Goal: Task Accomplishment & Management: Complete application form

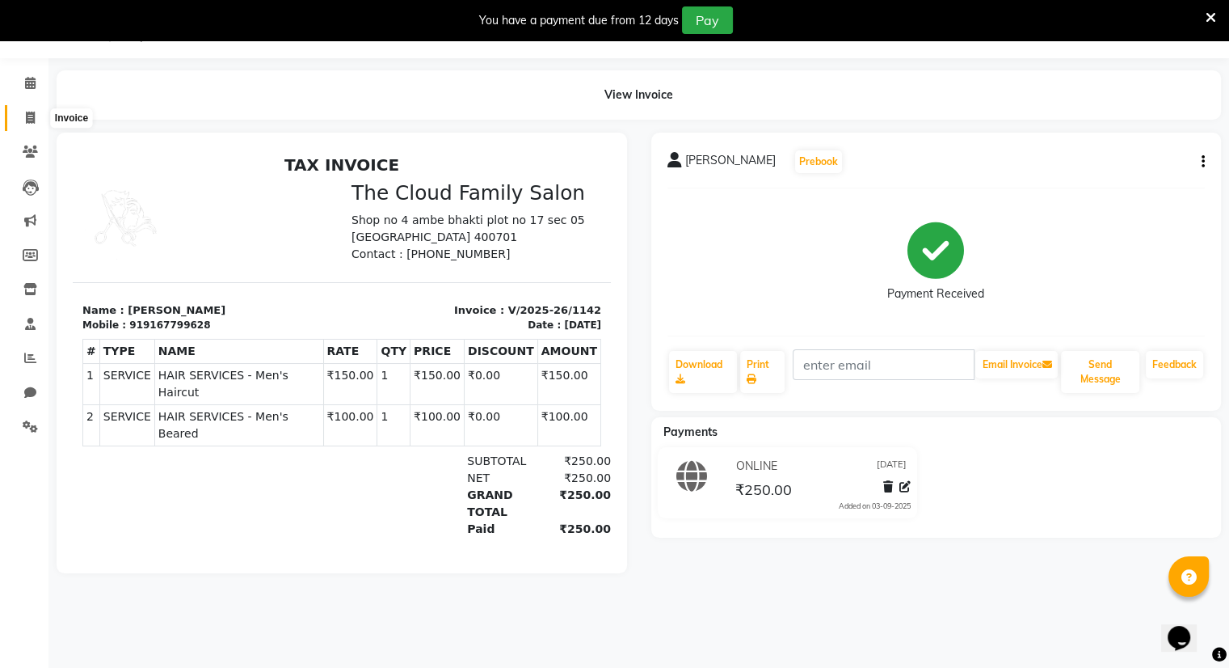
click at [26, 117] on icon at bounding box center [30, 118] width 9 height 12
select select "service"
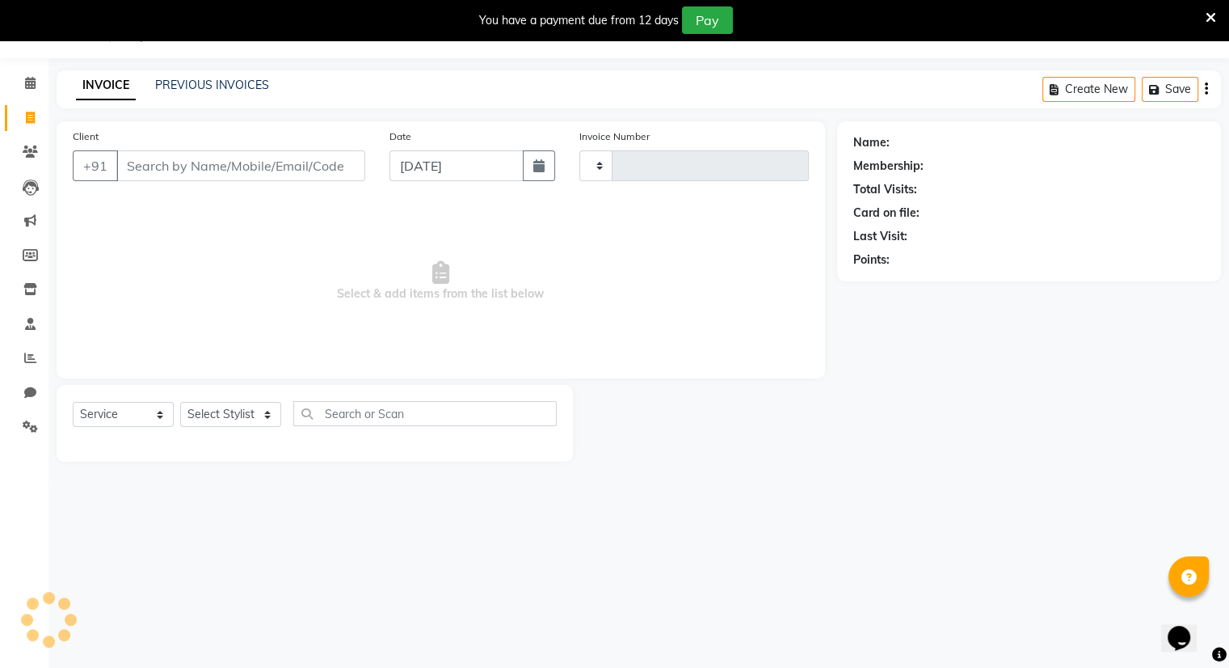
type input "1143"
select select "8444"
click at [206, 172] on input "Client" at bounding box center [240, 165] width 249 height 31
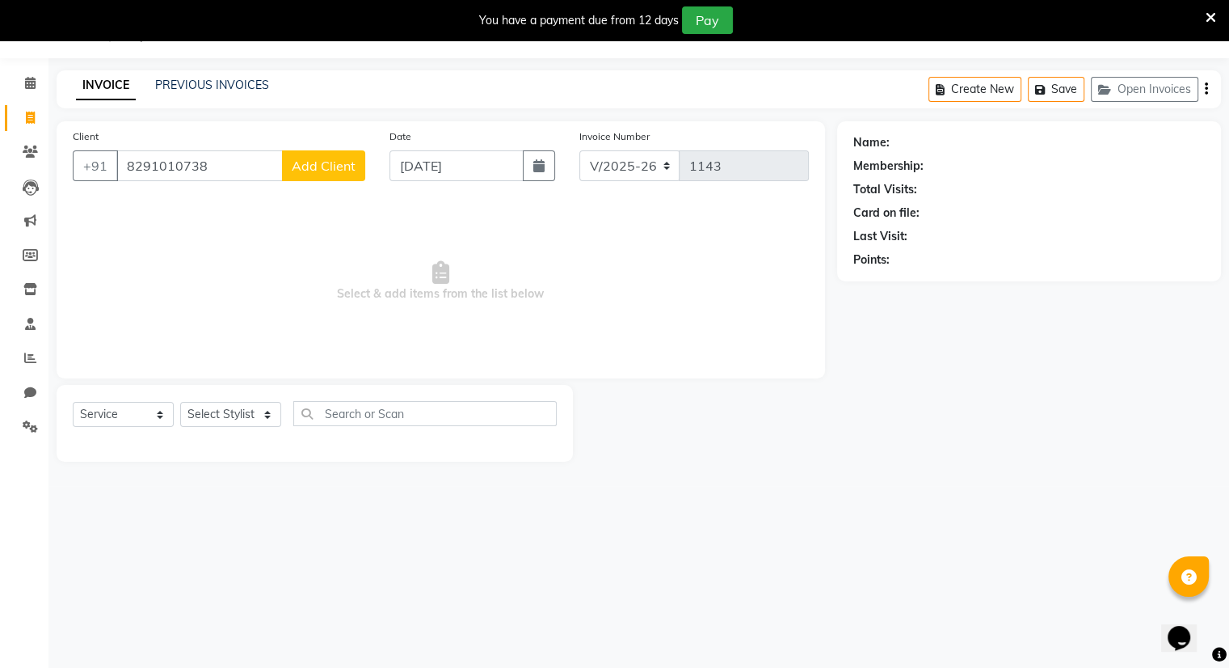
type input "8291010738"
click at [339, 166] on span "Add Client" at bounding box center [324, 166] width 64 height 16
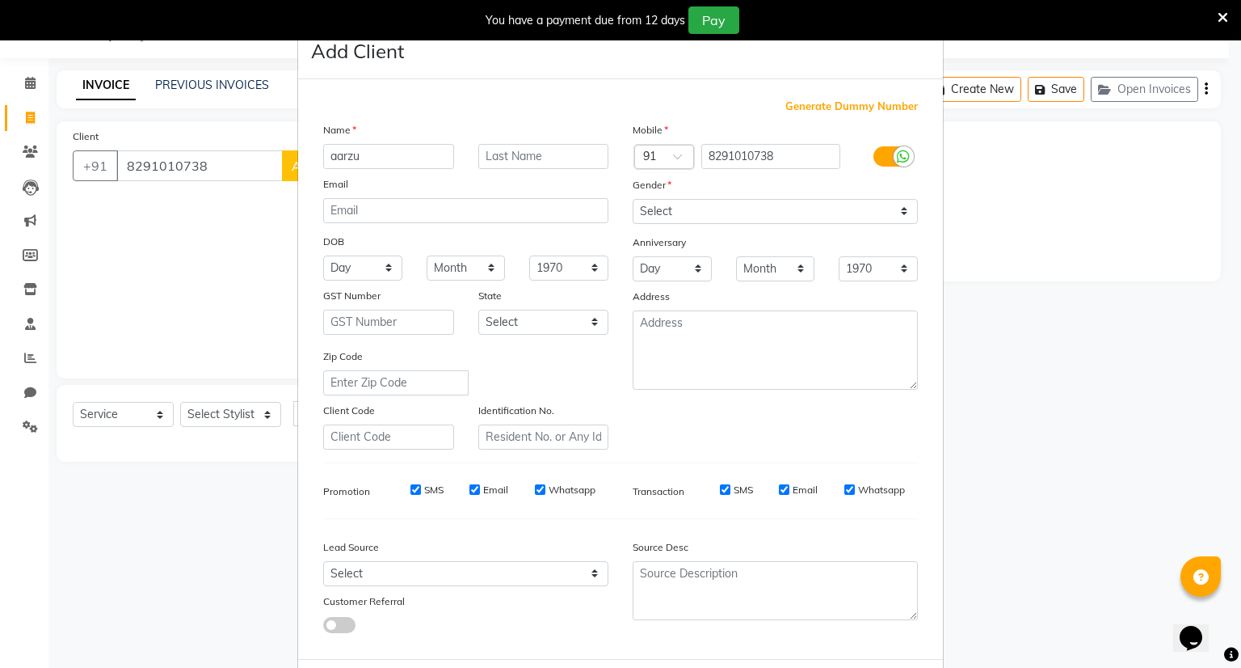
type input "aarzu"
type input "gupta"
click at [648, 208] on select "Select [DEMOGRAPHIC_DATA] [DEMOGRAPHIC_DATA] Other Prefer Not To Say" at bounding box center [775, 211] width 285 height 25
select select "[DEMOGRAPHIC_DATA]"
click at [633, 200] on select "Select [DEMOGRAPHIC_DATA] [DEMOGRAPHIC_DATA] Other Prefer Not To Say" at bounding box center [775, 211] width 285 height 25
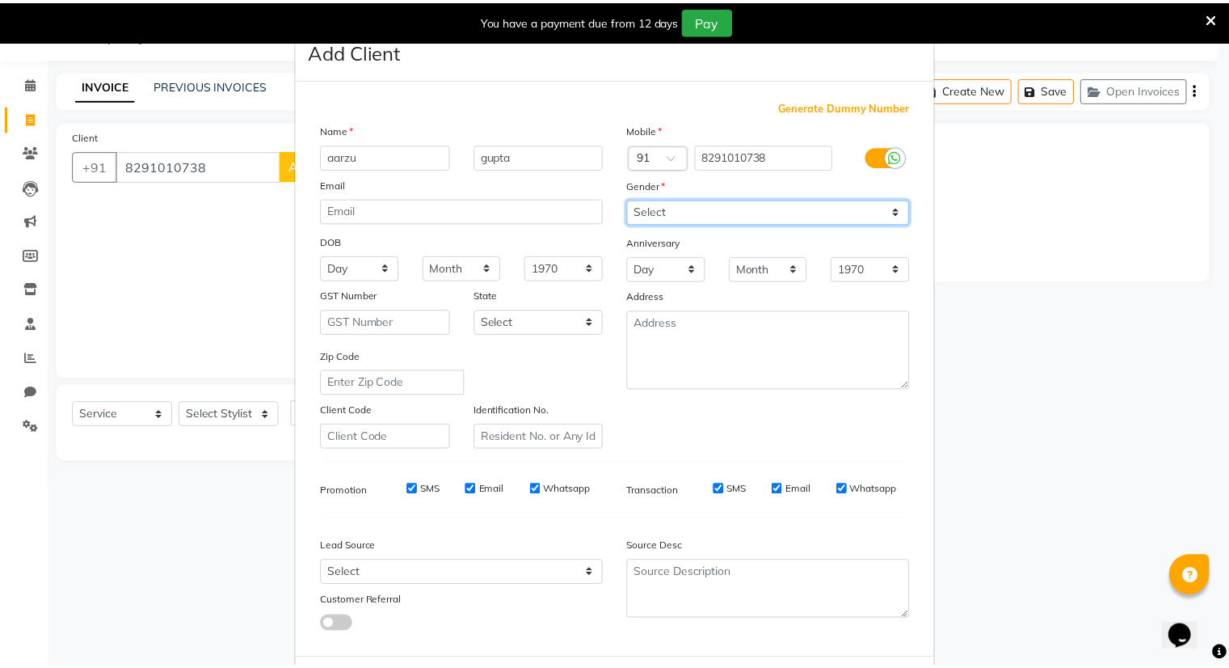
scroll to position [86, 0]
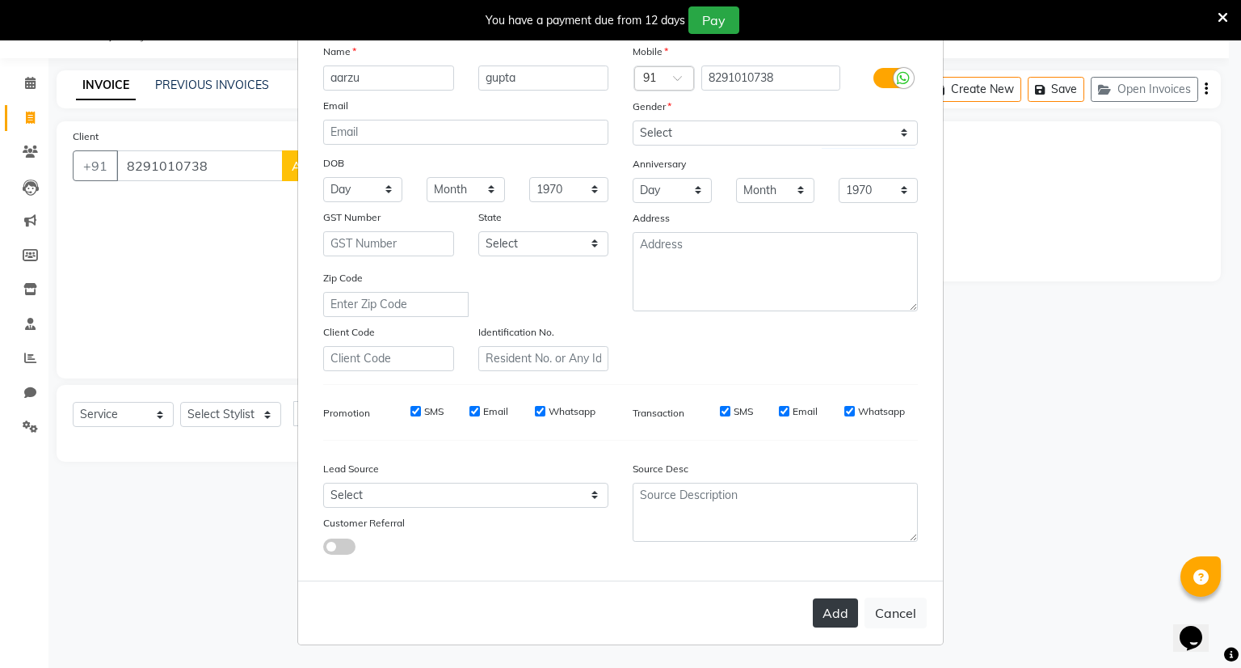
click at [823, 621] on button "Add" at bounding box center [835, 612] width 45 height 29
select select
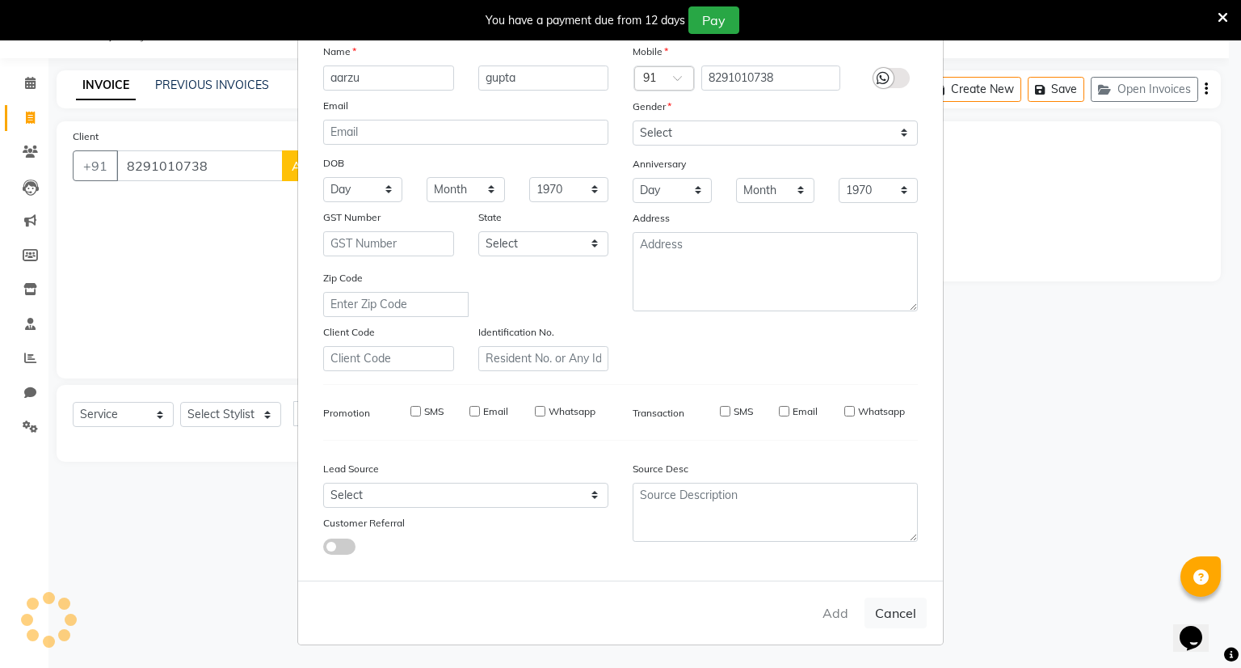
select select
checkbox input "false"
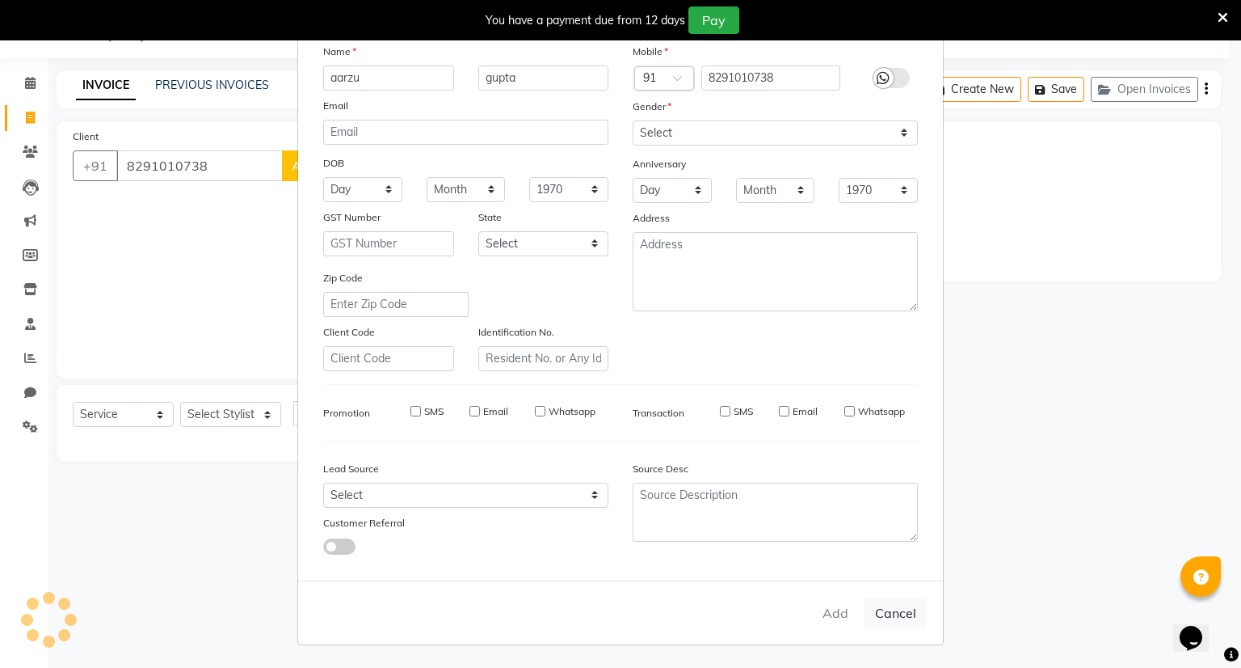
checkbox input "false"
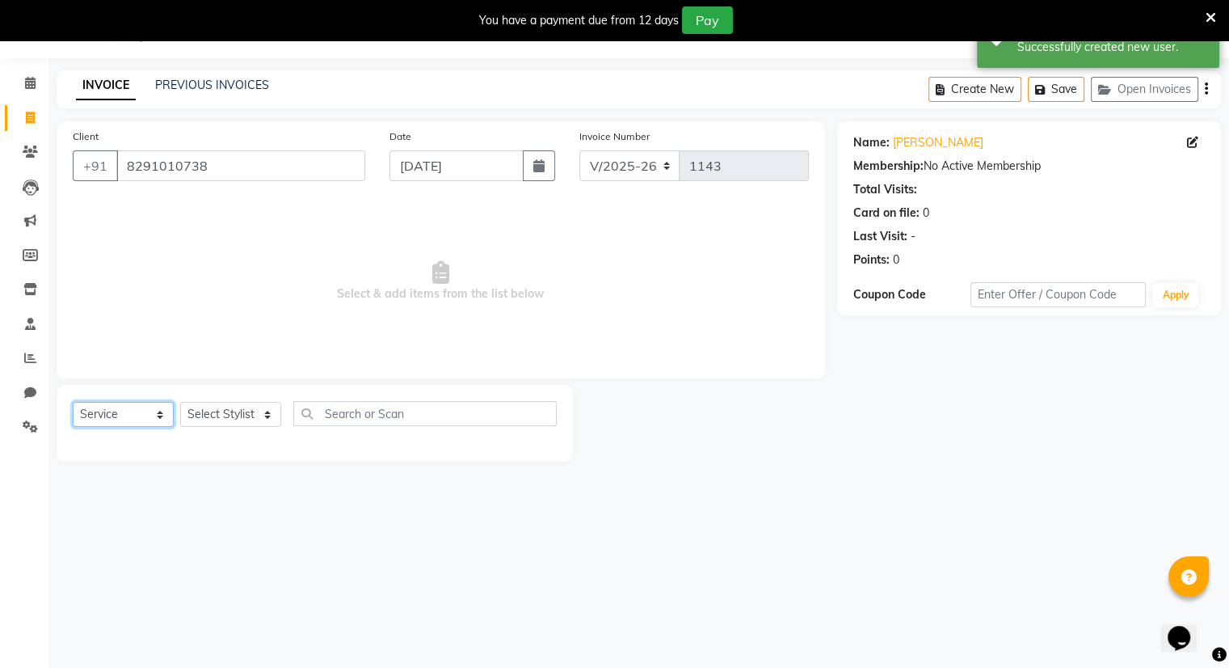
click at [116, 415] on select "Select Service Product Membership Package Voucher Prepaid Gift Card" at bounding box center [123, 414] width 101 height 25
select select "membership"
click at [73, 402] on select "Select Service Product Membership Package Voucher Prepaid Gift Card" at bounding box center [123, 414] width 101 height 25
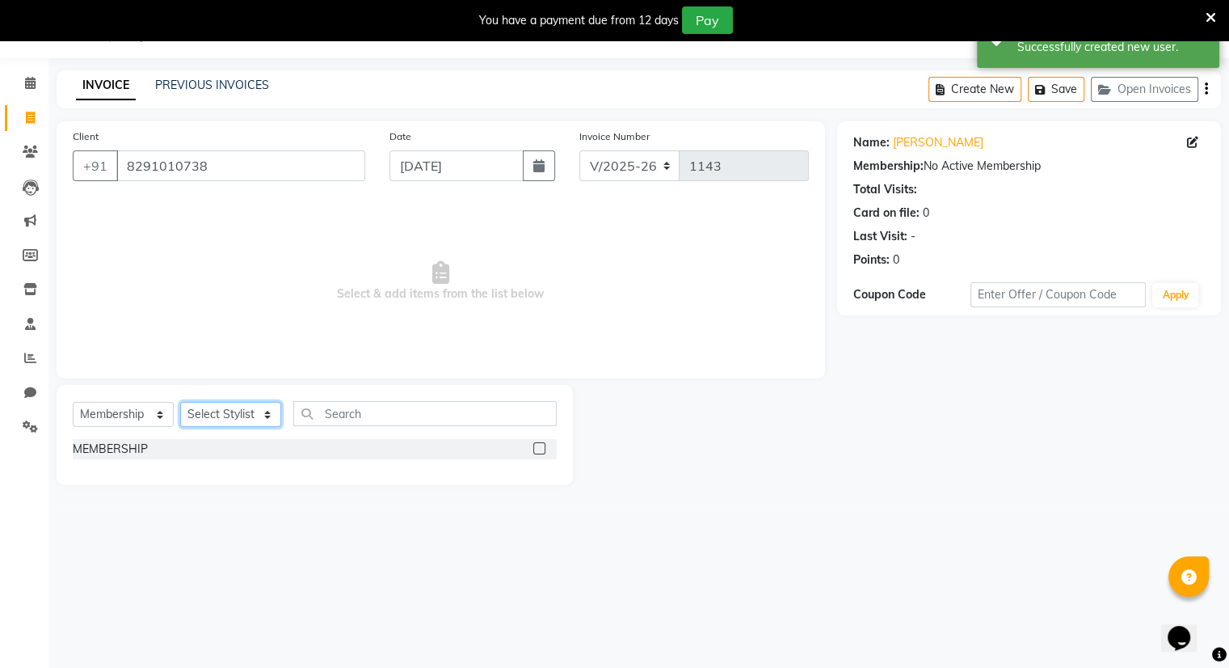
click at [263, 411] on select "Select Stylist Amrapali Bhumi OM [PERSON_NAME] [PERSON_NAME]" at bounding box center [230, 414] width 101 height 25
select select "83285"
click at [180, 402] on select "Select Stylist Amrapali Bhumi OM [PERSON_NAME] [PERSON_NAME]" at bounding box center [230, 414] width 101 height 25
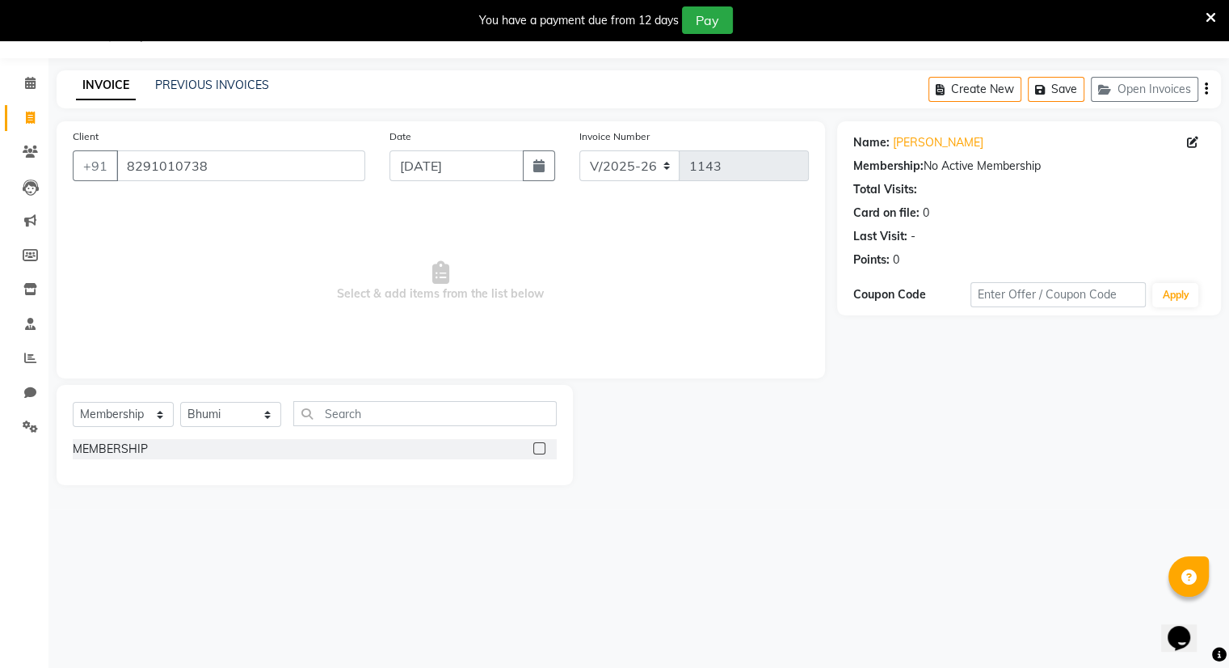
click at [543, 450] on label at bounding box center [539, 448] width 12 height 12
click at [543, 450] on input "checkbox" at bounding box center [538, 449] width 11 height 11
select select "select"
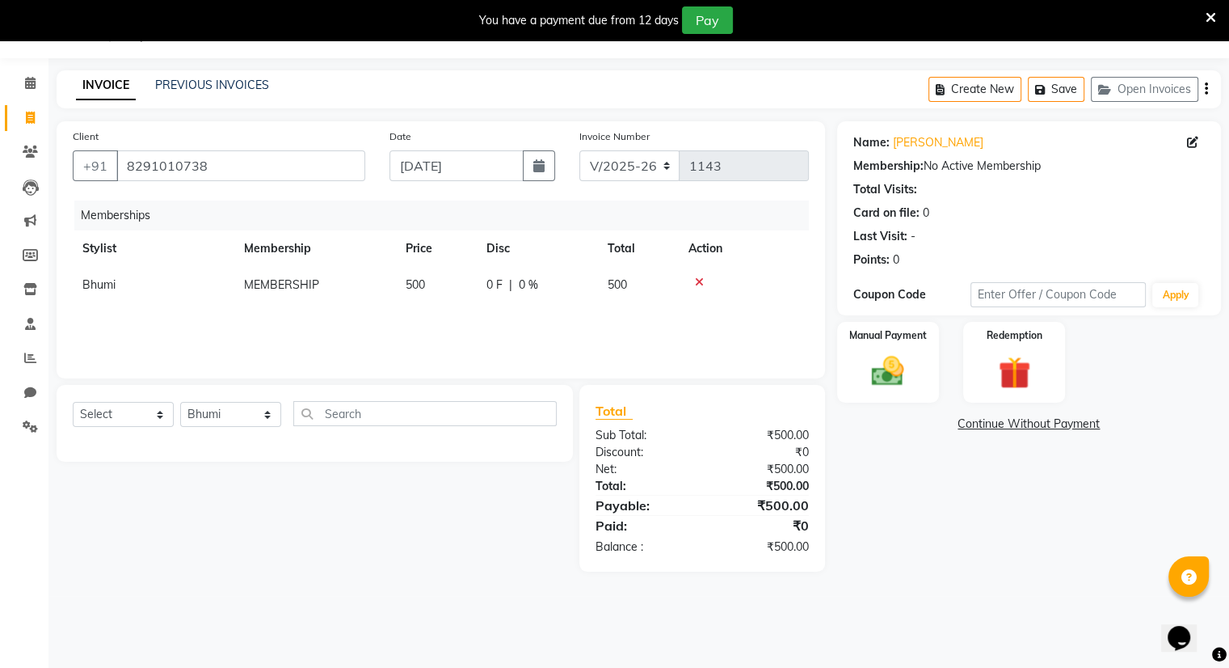
click at [496, 283] on span "0 F" at bounding box center [494, 284] width 16 height 17
select select "83285"
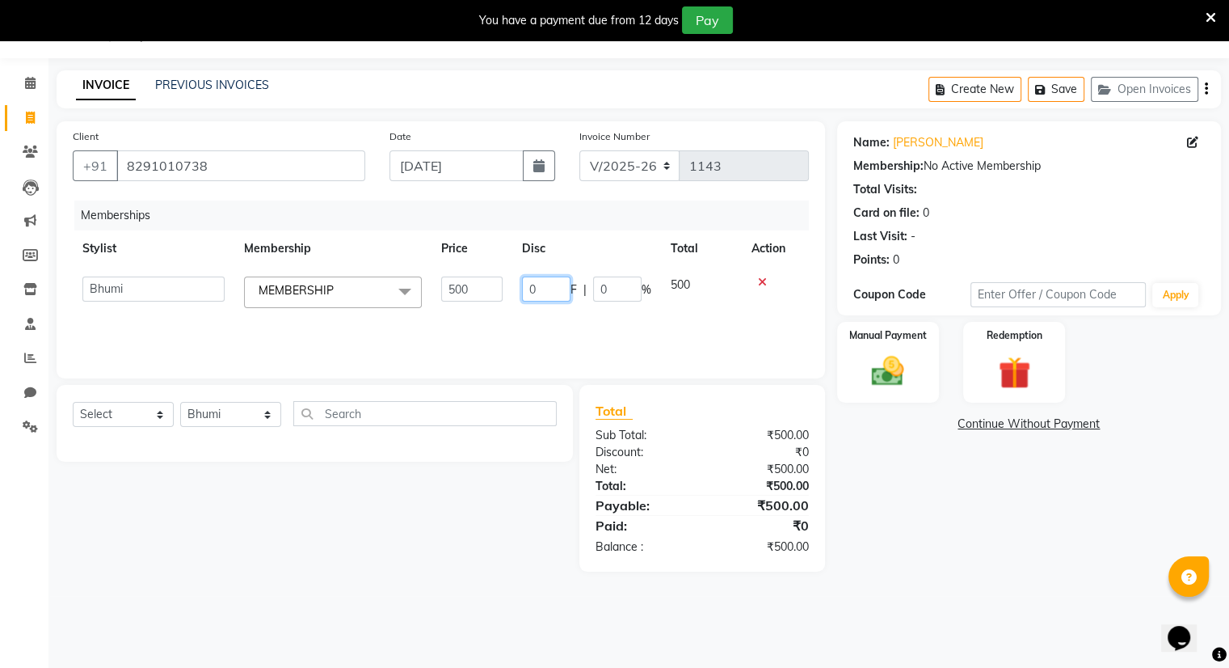
click at [556, 292] on input "0" at bounding box center [546, 288] width 48 height 25
type input "200"
click at [554, 325] on div "Memberships Stylist Membership Price Disc Total Action Amrapali Bhumi OM [PERSO…" at bounding box center [441, 281] width 736 height 162
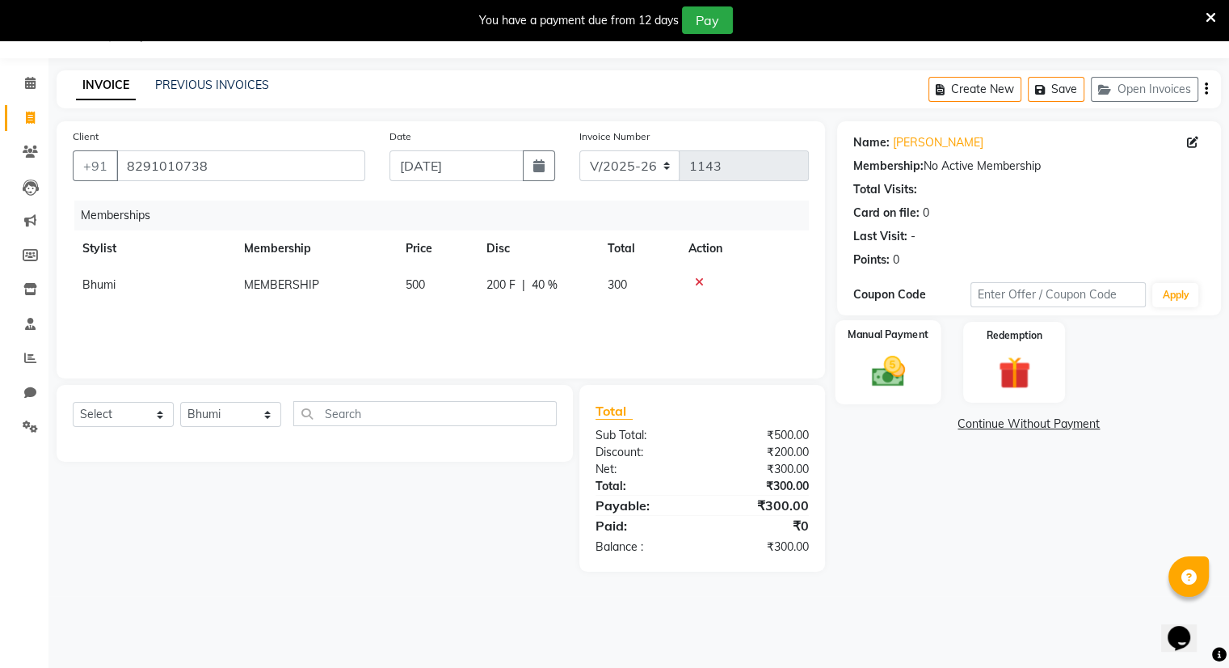
click at [857, 377] on div "Manual Payment" at bounding box center [888, 361] width 106 height 83
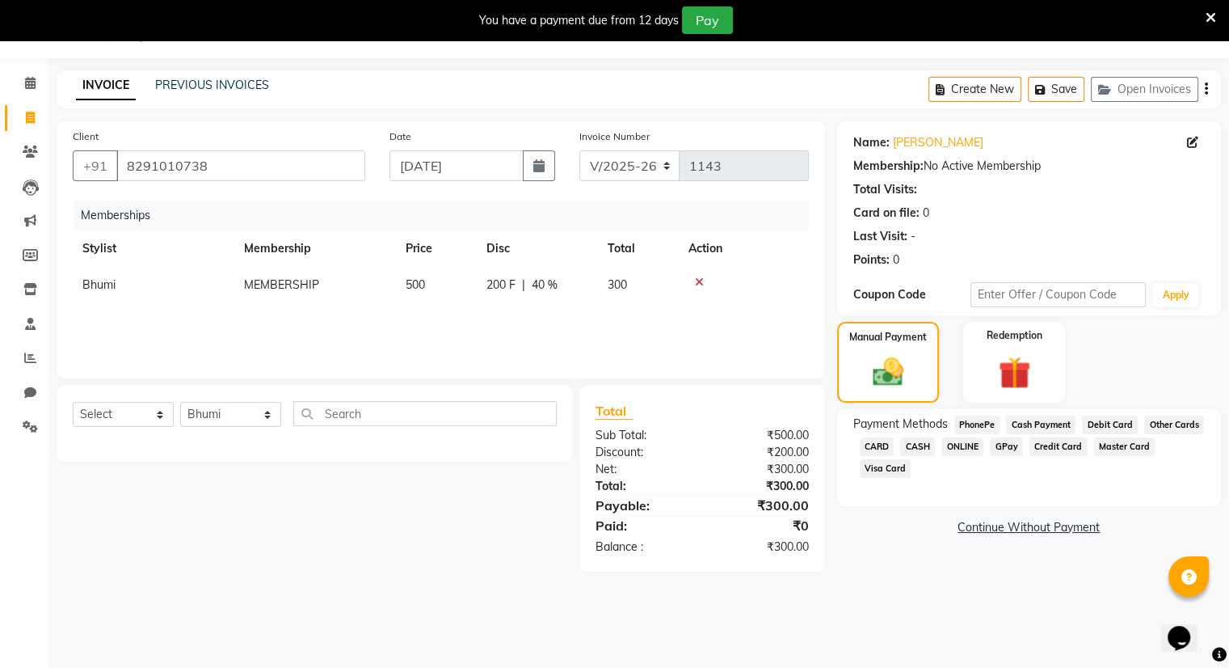
click at [957, 447] on span "ONLINE" at bounding box center [962, 446] width 42 height 19
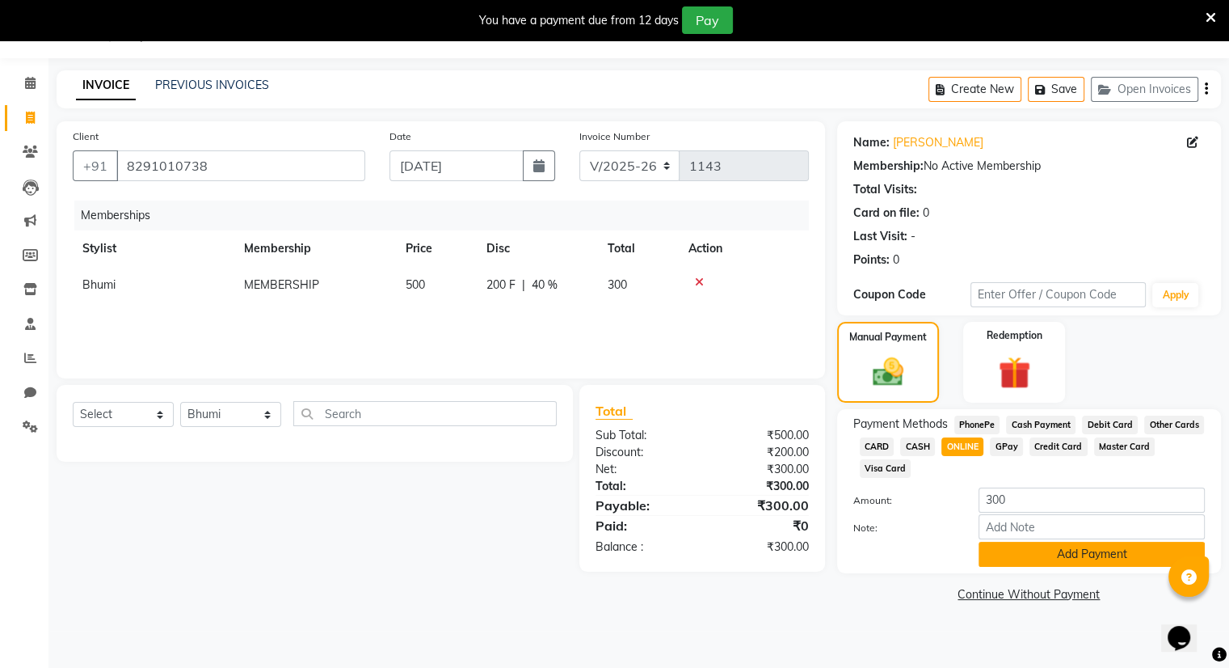
click at [1023, 555] on button "Add Payment" at bounding box center [1092, 553] width 226 height 25
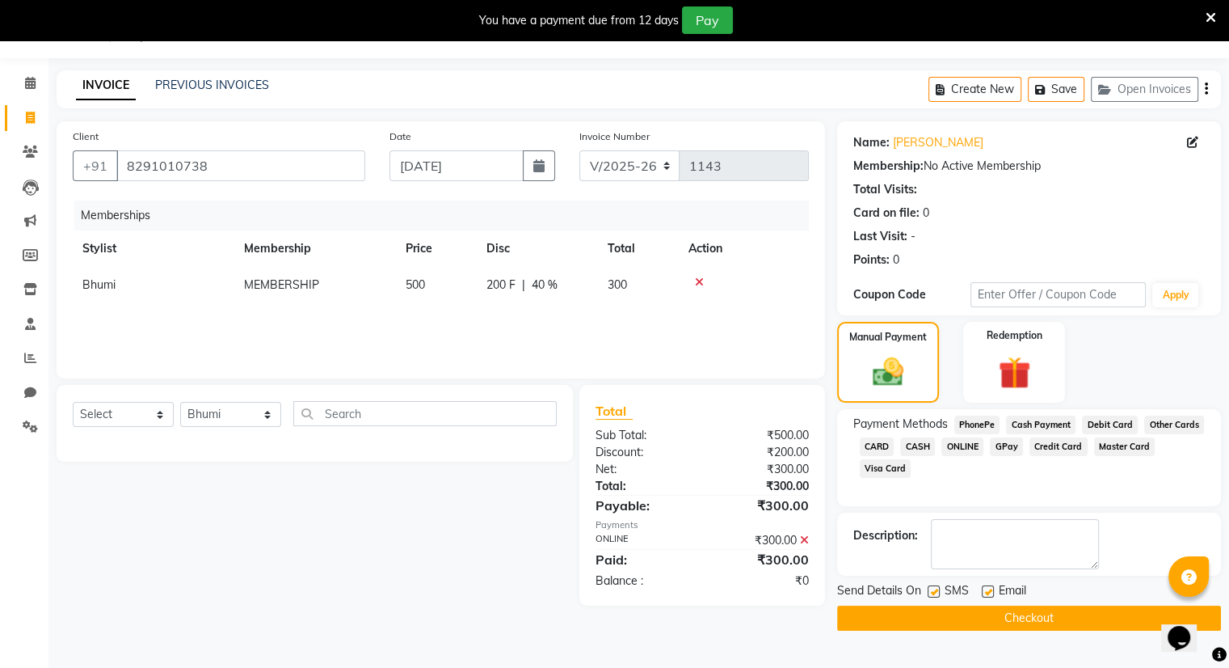
click at [1025, 612] on button "Checkout" at bounding box center [1029, 617] width 384 height 25
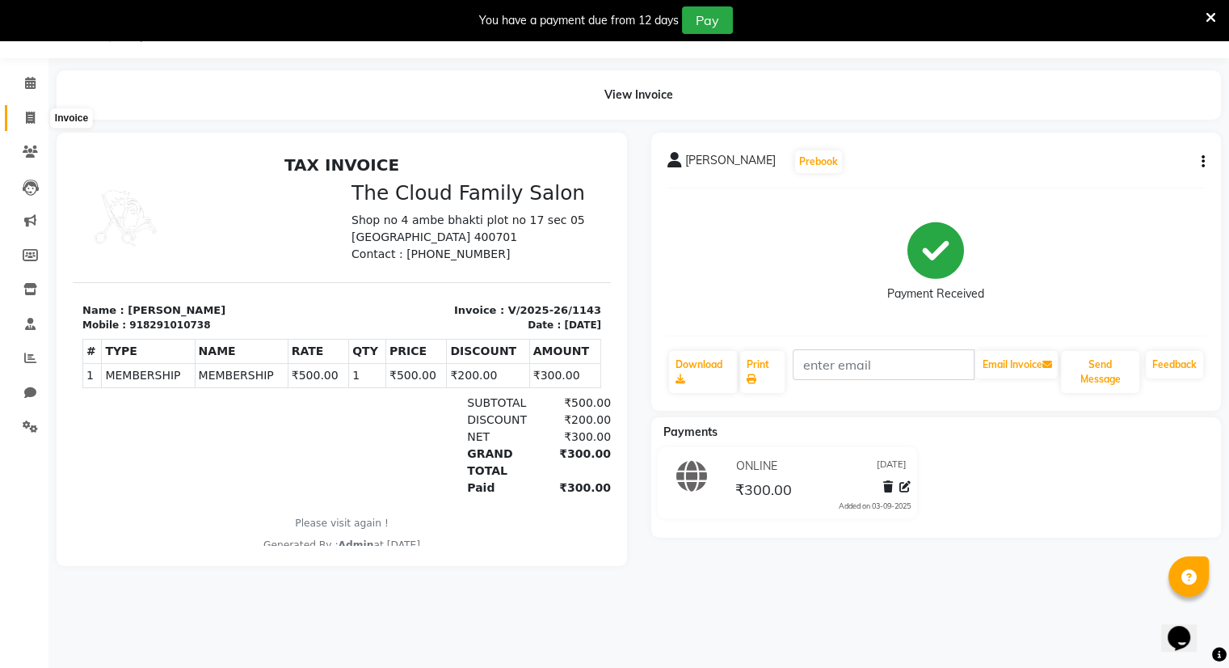
click at [29, 114] on icon at bounding box center [30, 118] width 9 height 12
select select "8444"
select select "service"
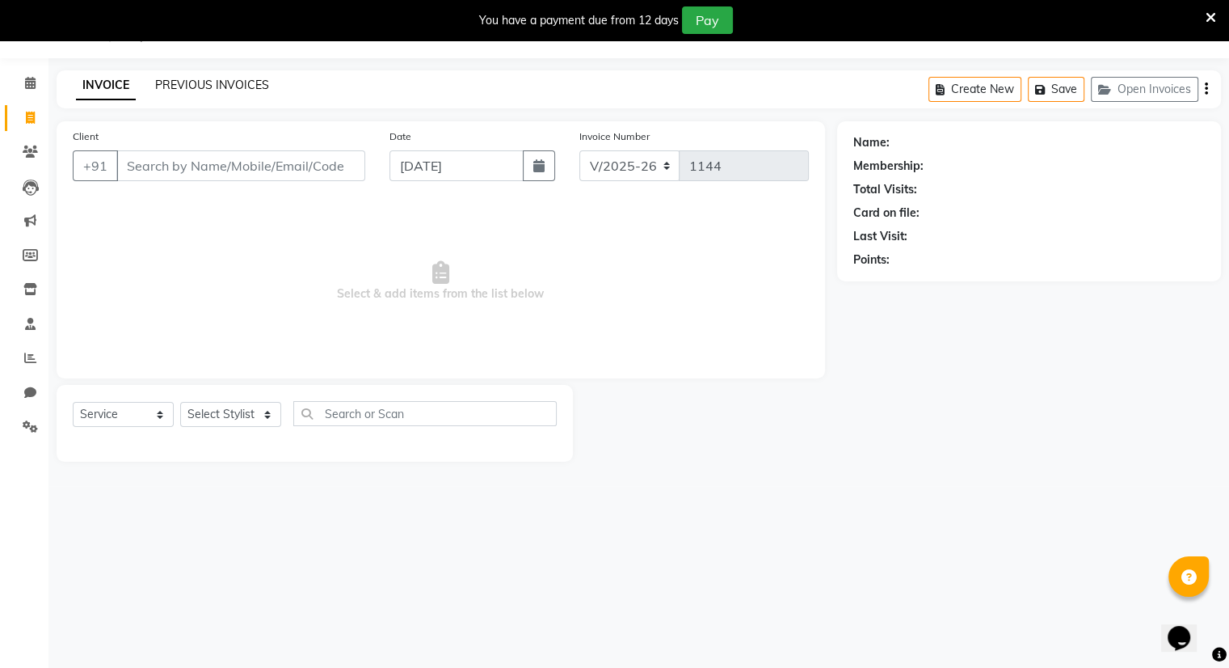
click at [175, 82] on link "PREVIOUS INVOICES" at bounding box center [212, 85] width 114 height 15
